Goal: Check status: Check status

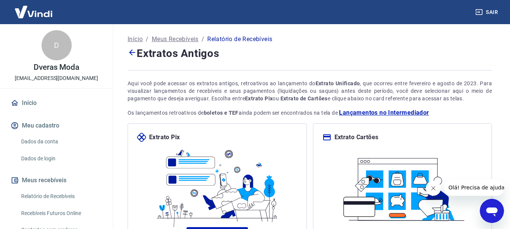
click at [68, 179] on button "Meus recebíveis" at bounding box center [56, 180] width 95 height 17
click at [168, 41] on p "Meus Recebíveis" at bounding box center [175, 39] width 47 height 9
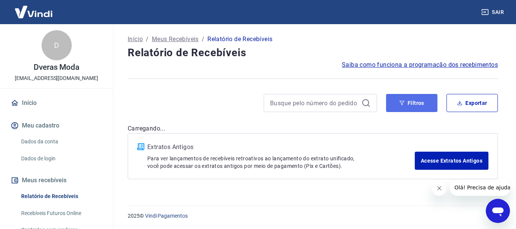
click at [416, 102] on button "Filtros" at bounding box center [411, 103] width 51 height 18
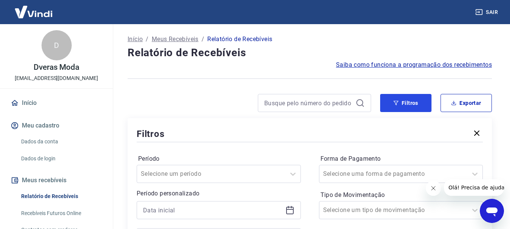
scroll to position [38, 0]
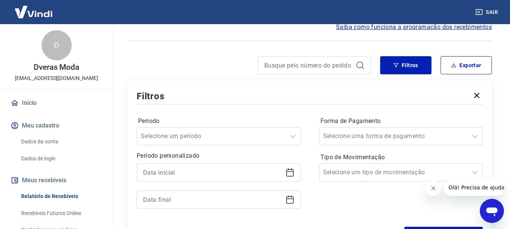
click at [291, 175] on icon at bounding box center [290, 172] width 9 height 9
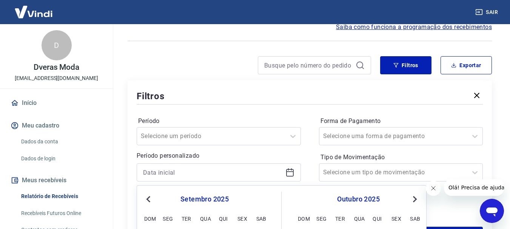
click at [149, 199] on span "Previous Month" at bounding box center [149, 199] width 0 height 9
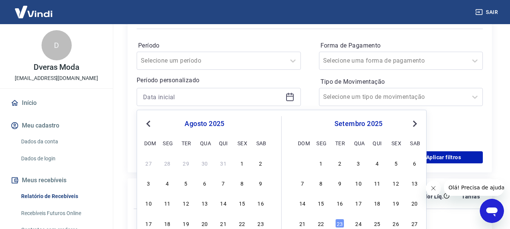
click at [417, 125] on button "Next Month" at bounding box center [415, 123] width 9 height 9
click at [169, 224] on div "22" at bounding box center [167, 223] width 9 height 9
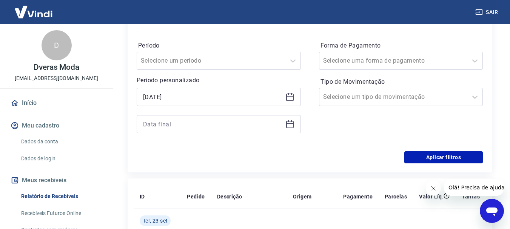
type input "[DATE]"
click at [289, 125] on icon at bounding box center [290, 124] width 9 height 9
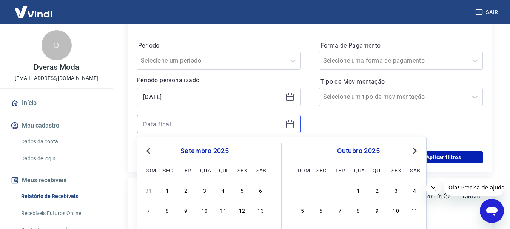
scroll to position [189, 0]
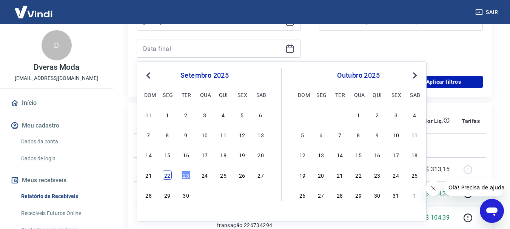
click at [170, 174] on div "22" at bounding box center [167, 175] width 9 height 9
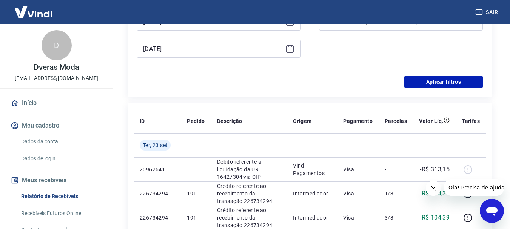
type input "[DATE]"
click at [444, 80] on button "Aplicar filtros" at bounding box center [444, 82] width 79 height 12
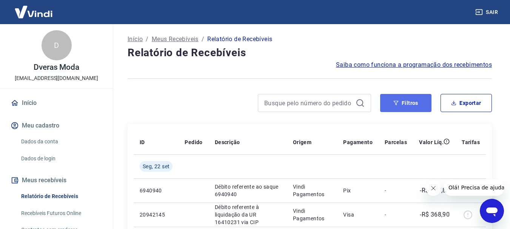
click at [408, 108] on button "Filtros" at bounding box center [405, 103] width 51 height 18
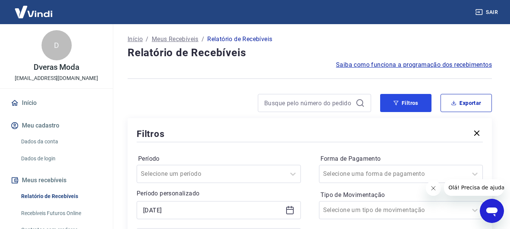
scroll to position [38, 0]
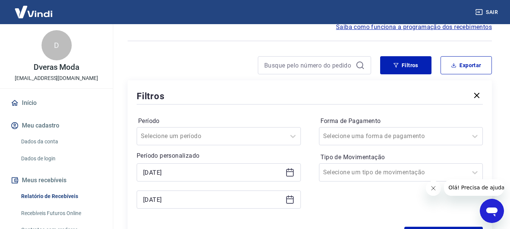
click at [291, 171] on icon at bounding box center [290, 172] width 9 height 9
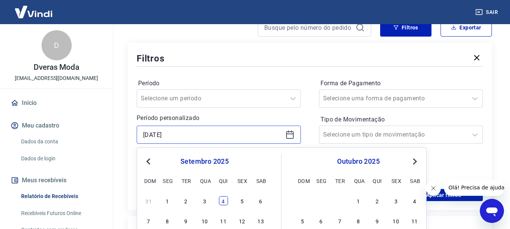
scroll to position [113, 0]
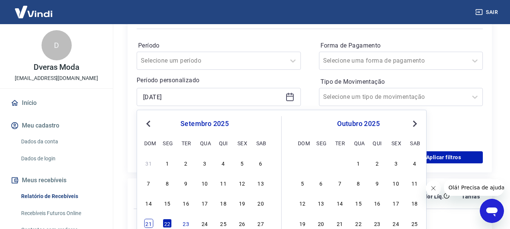
click at [147, 222] on div "21" at bounding box center [148, 223] width 9 height 9
type input "[DATE]"
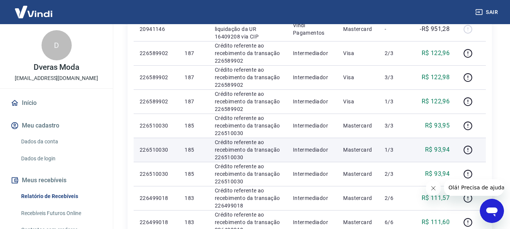
scroll to position [227, 0]
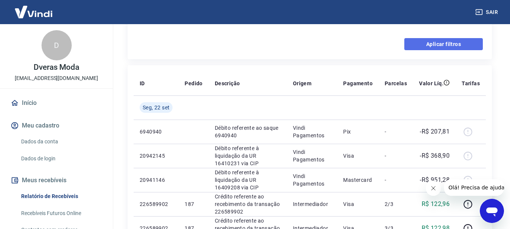
click at [442, 46] on button "Aplicar filtros" at bounding box center [444, 44] width 79 height 12
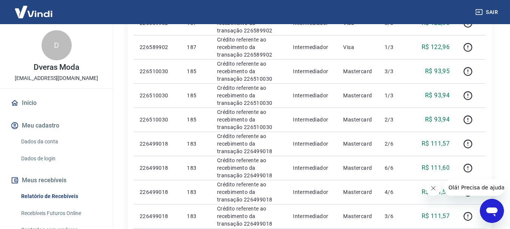
scroll to position [227, 0]
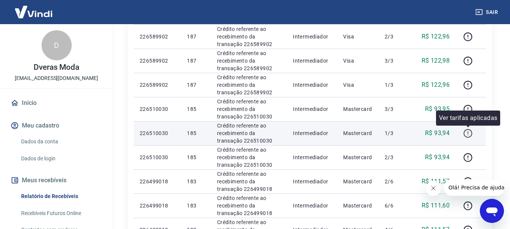
click at [468, 133] on icon "button" at bounding box center [468, 132] width 1 height 2
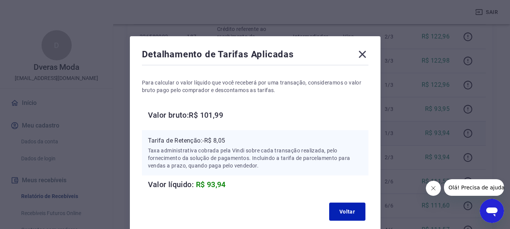
click at [363, 53] on icon at bounding box center [363, 54] width 12 height 12
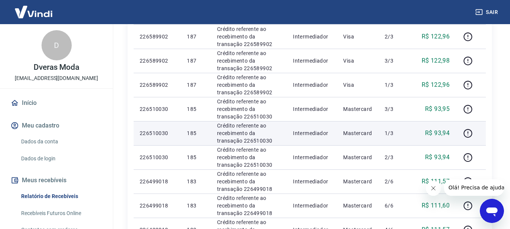
scroll to position [151, 0]
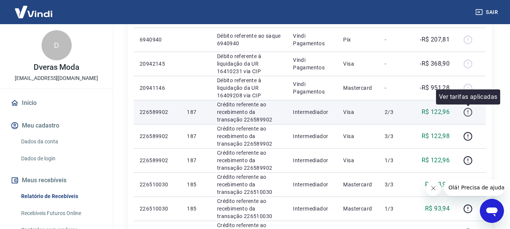
click at [468, 112] on icon "button" at bounding box center [468, 112] width 9 height 9
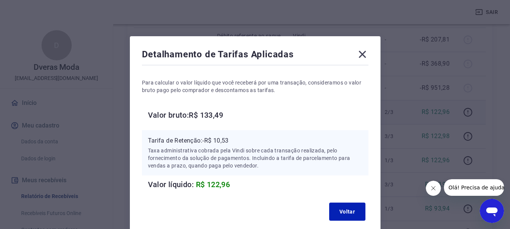
click at [361, 54] on icon at bounding box center [362, 54] width 7 height 7
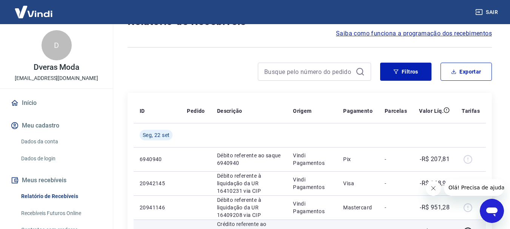
scroll to position [0, 0]
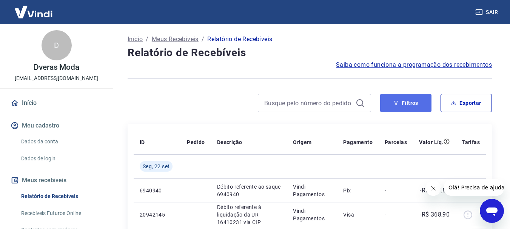
click at [413, 108] on button "Filtros" at bounding box center [405, 103] width 51 height 18
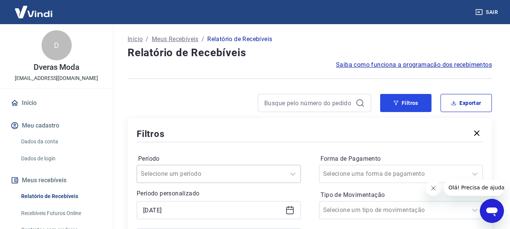
scroll to position [38, 0]
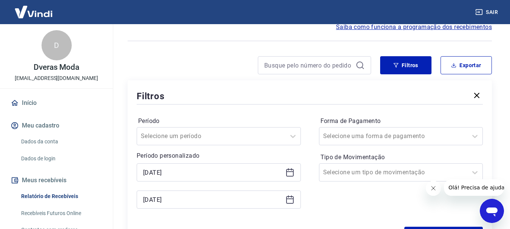
click at [291, 200] on icon at bounding box center [290, 199] width 9 height 9
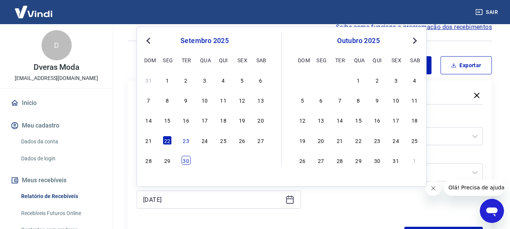
click at [187, 162] on div "30" at bounding box center [186, 160] width 9 height 9
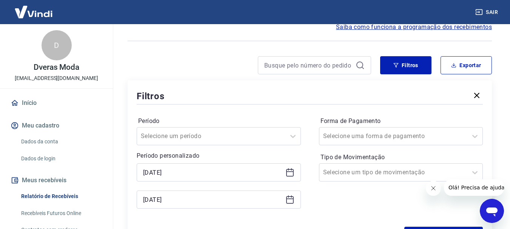
type input "[DATE]"
click at [402, 70] on button "Filtros" at bounding box center [405, 65] width 51 height 18
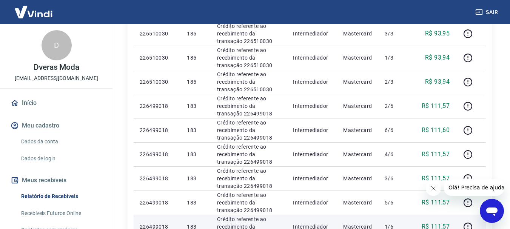
scroll to position [485, 0]
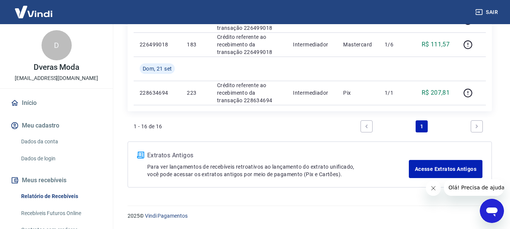
click at [475, 127] on icon "Next page" at bounding box center [476, 126] width 5 height 5
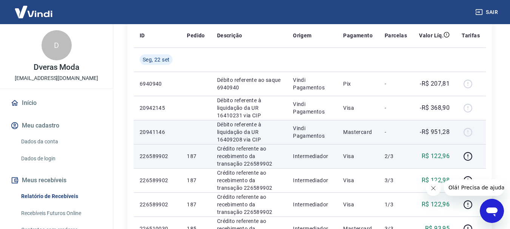
scroll to position [0, 0]
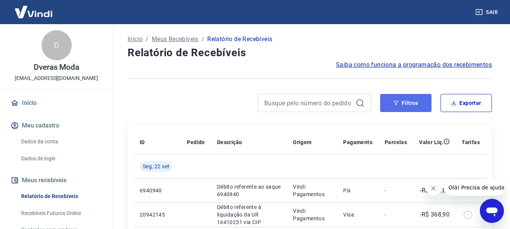
click at [410, 102] on button "Filtros" at bounding box center [405, 103] width 51 height 18
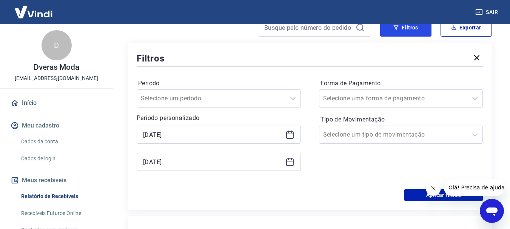
scroll to position [189, 0]
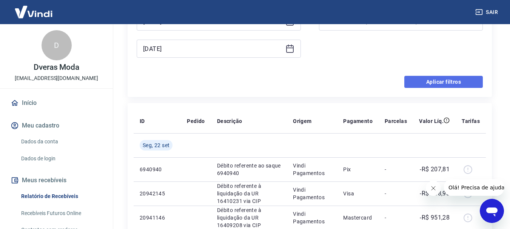
click at [429, 83] on button "Aplicar filtros" at bounding box center [444, 82] width 79 height 12
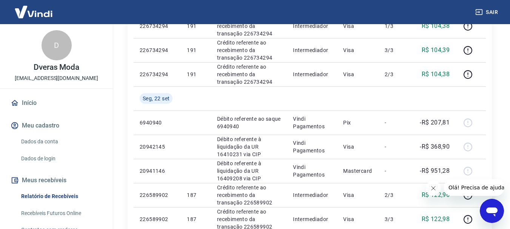
scroll to position [227, 0]
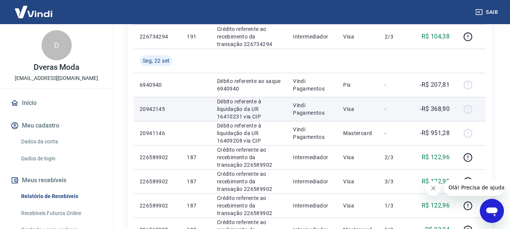
click at [234, 113] on p "Débito referente à liquidação da UR 16410231 via CIP" at bounding box center [249, 109] width 64 height 23
click at [468, 109] on div at bounding box center [471, 109] width 18 height 12
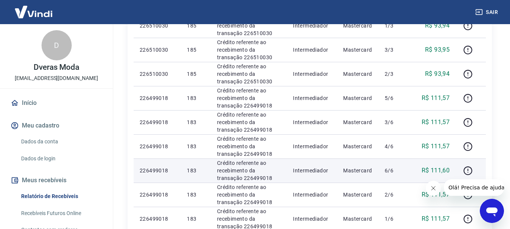
scroll to position [469, 0]
